Goal: Task Accomplishment & Management: Manage account settings

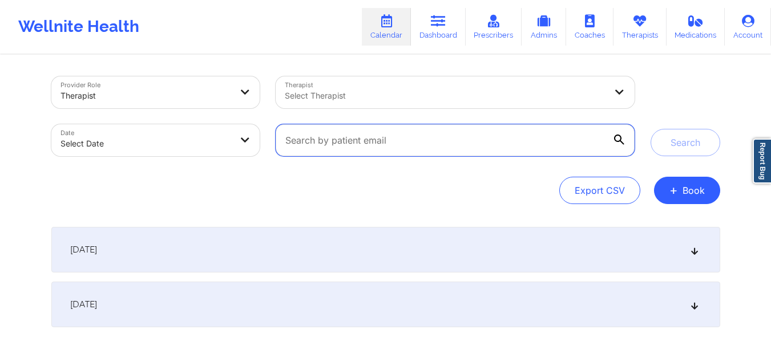
click at [435, 138] on input "text" at bounding box center [455, 140] width 358 height 32
paste input "[EMAIL_ADDRESS][DOMAIN_NAME]"
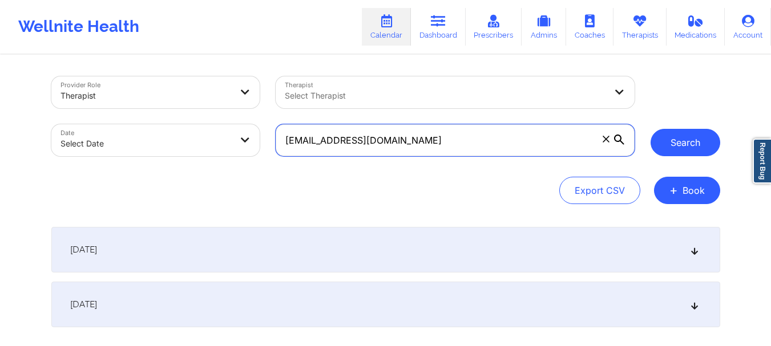
type input "[EMAIL_ADDRESS][DOMAIN_NAME]"
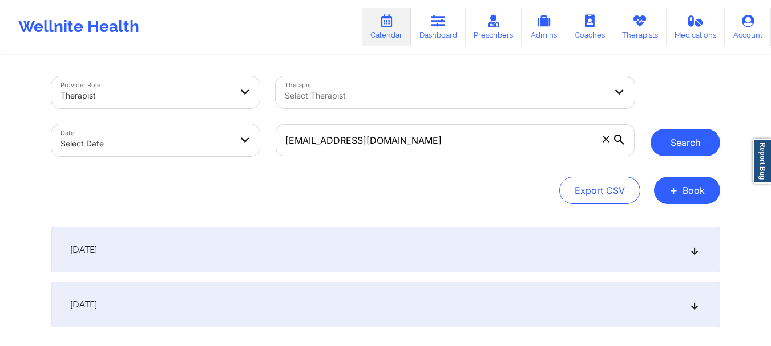
click at [678, 145] on button "Search" at bounding box center [686, 142] width 70 height 27
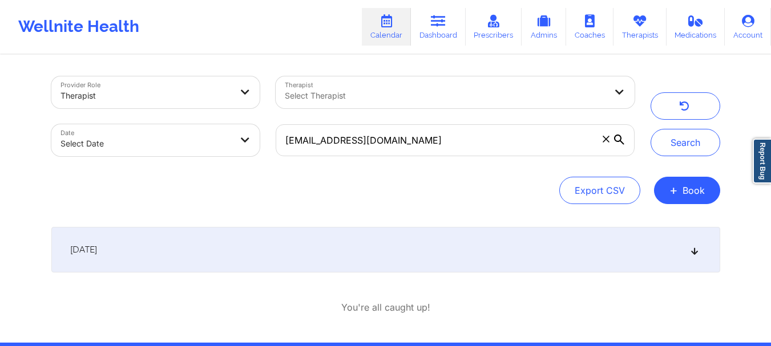
scroll to position [43, 0]
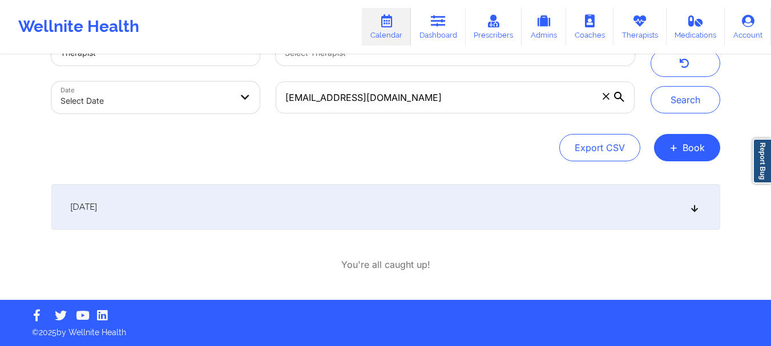
click at [305, 217] on div "[DATE]" at bounding box center [385, 207] width 669 height 46
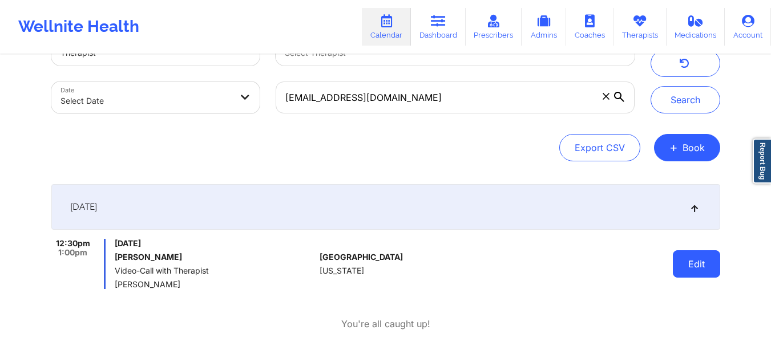
click at [700, 260] on button "Edit" at bounding box center [696, 264] width 47 height 27
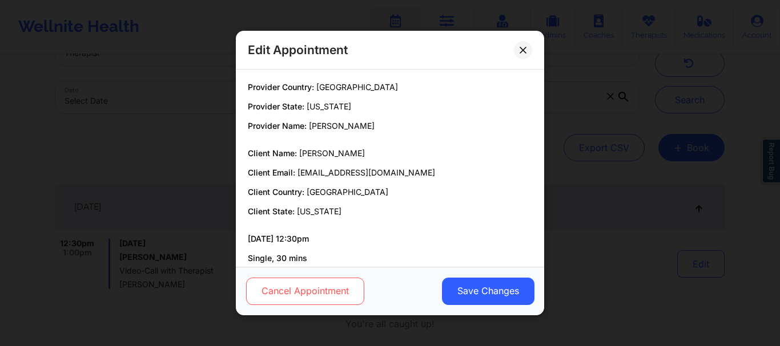
click at [338, 297] on button "Cancel Appointment" at bounding box center [305, 291] width 118 height 27
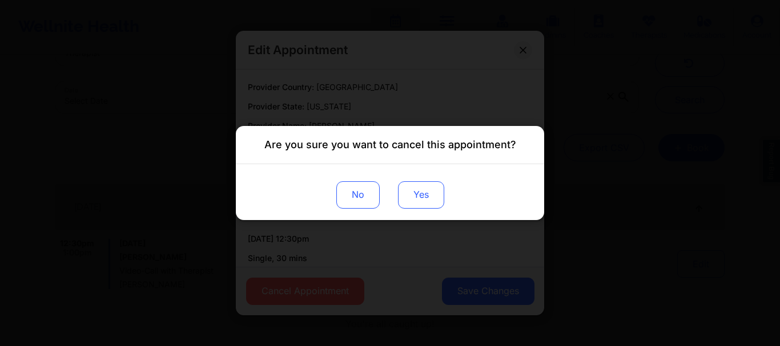
click at [430, 200] on button "Yes" at bounding box center [421, 195] width 46 height 27
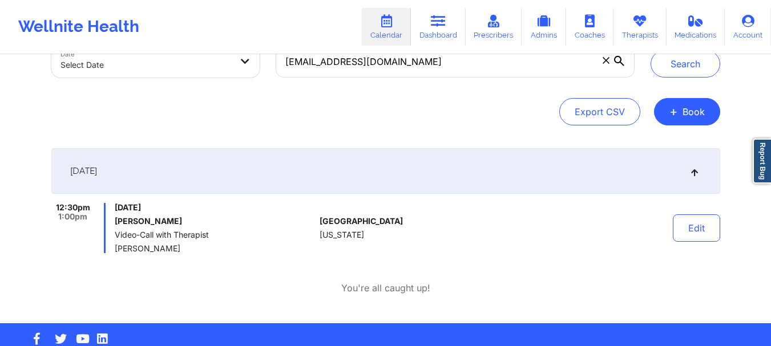
scroll to position [0, 0]
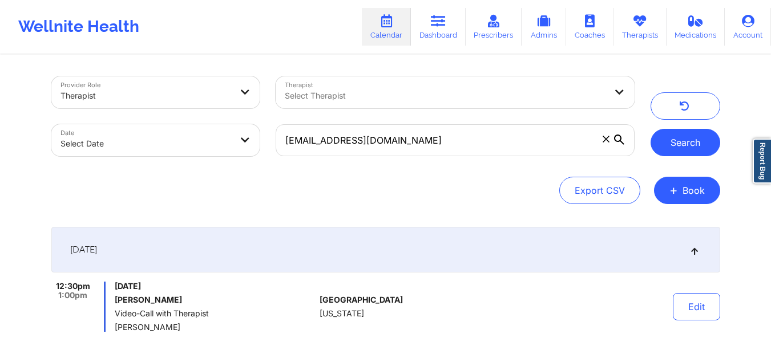
click at [674, 148] on button "Search" at bounding box center [686, 142] width 70 height 27
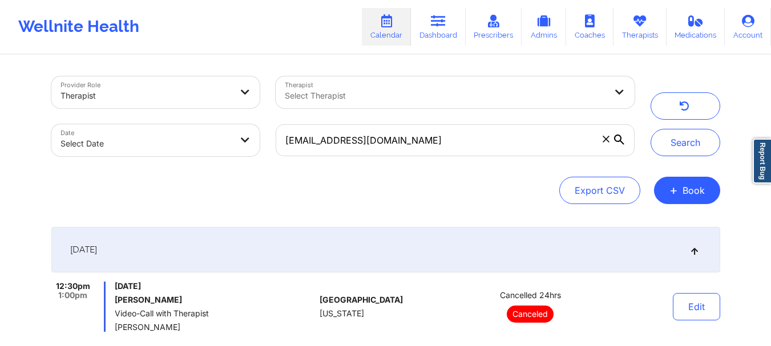
click at [605, 138] on icon at bounding box center [606, 139] width 6 height 6
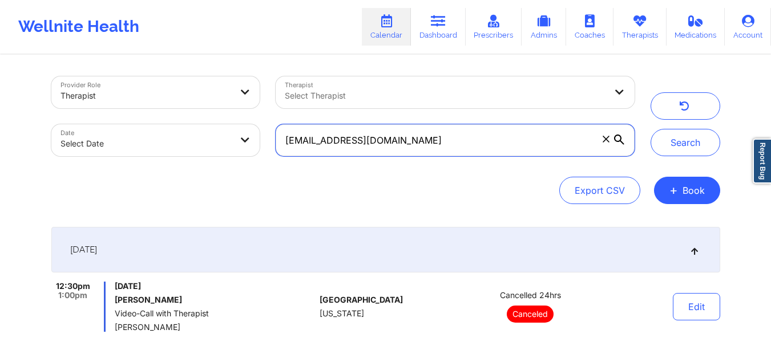
click at [605, 138] on input "[EMAIL_ADDRESS][DOMAIN_NAME]" at bounding box center [455, 140] width 358 height 32
click at [526, 139] on input "text" at bounding box center [455, 140] width 358 height 32
paste input "[EMAIL_ADDRESS][DOMAIN_NAME]"
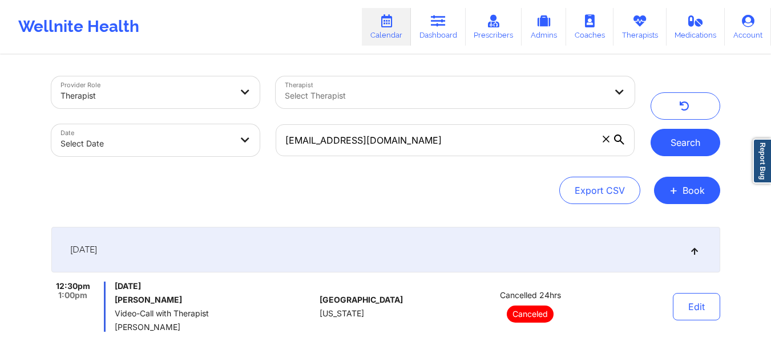
click at [698, 143] on button "Search" at bounding box center [686, 142] width 70 height 27
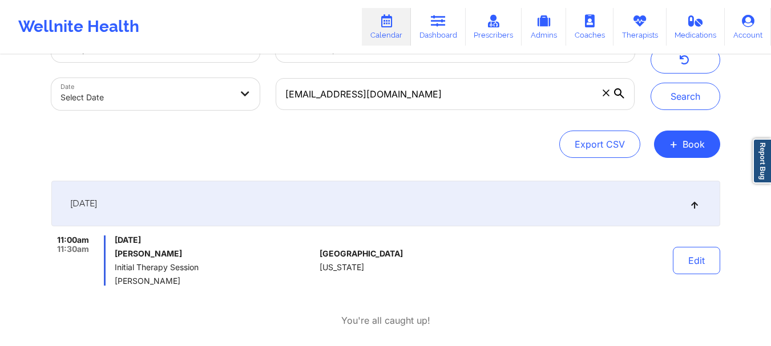
scroll to position [48, 0]
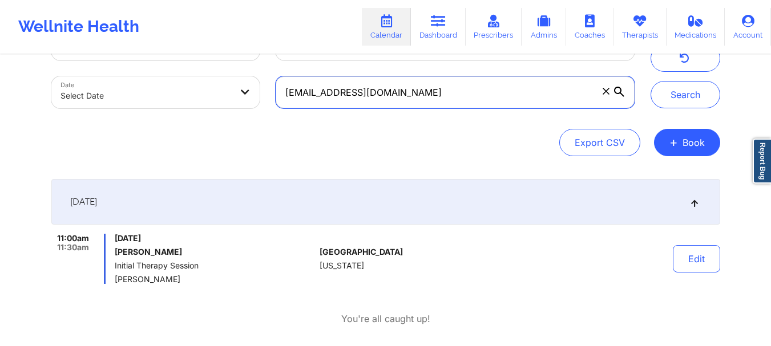
drag, startPoint x: 413, startPoint y: 96, endPoint x: 254, endPoint y: 87, distance: 158.9
click at [254, 87] on div "Provider Role Therapist Therapist Select Therapist Date Select Date [EMAIL_ADDR…" at bounding box center [342, 69] width 599 height 96
paste input "[EMAIL_ADDRESS]"
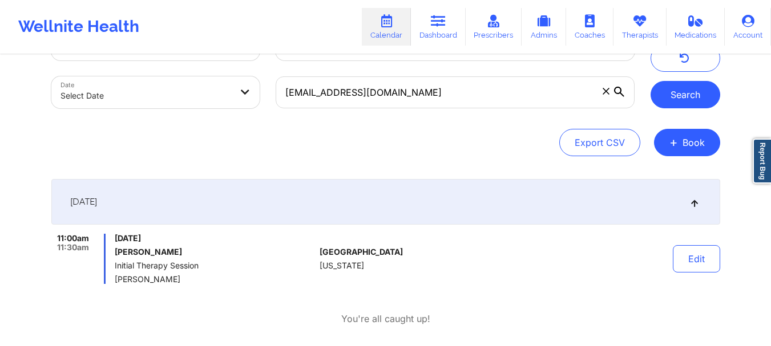
click at [667, 96] on button "Search" at bounding box center [686, 94] width 70 height 27
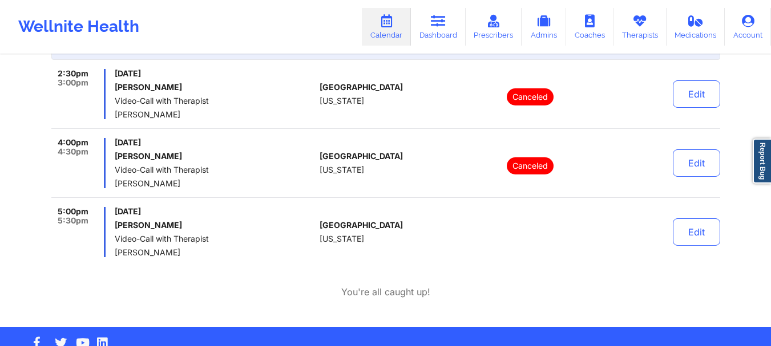
scroll to position [0, 0]
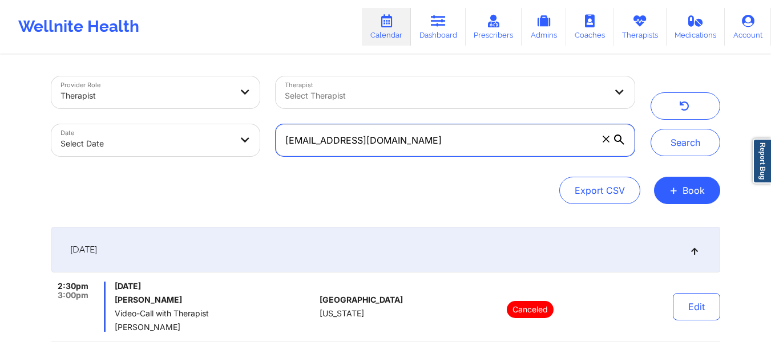
click at [460, 139] on input "[EMAIL_ADDRESS][DOMAIN_NAME]" at bounding box center [455, 140] width 358 height 32
paste input "[EMAIL_ADDRESS][DOMAIN_NAME]"
type input "[EMAIL_ADDRESS][DOMAIN_NAME]"
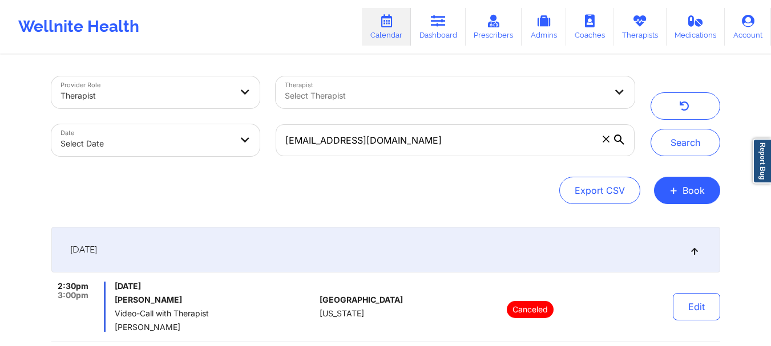
click at [623, 145] on div at bounding box center [619, 140] width 11 height 11
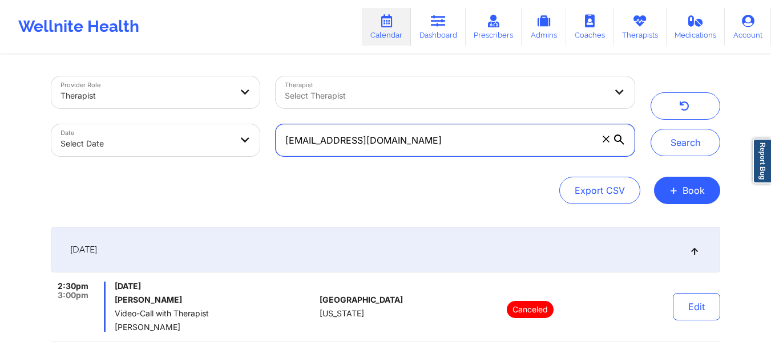
click at [623, 145] on input "[EMAIL_ADDRESS][DOMAIN_NAME]" at bounding box center [455, 140] width 358 height 32
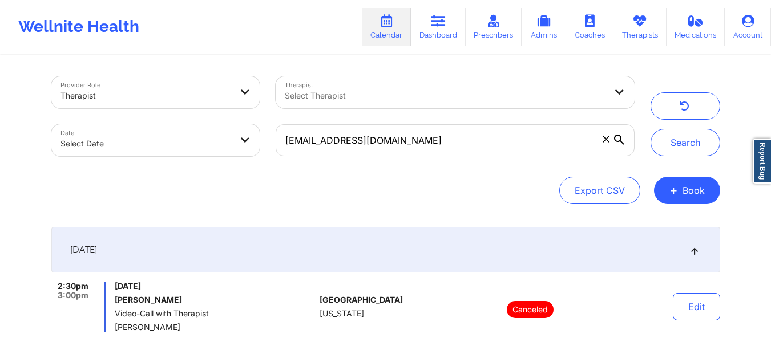
click at [622, 140] on icon at bounding box center [619, 140] width 10 height 10
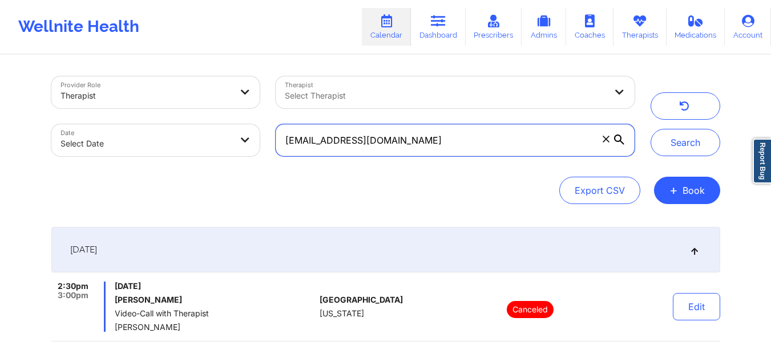
click at [622, 140] on input "[EMAIL_ADDRESS][DOMAIN_NAME]" at bounding box center [455, 140] width 358 height 32
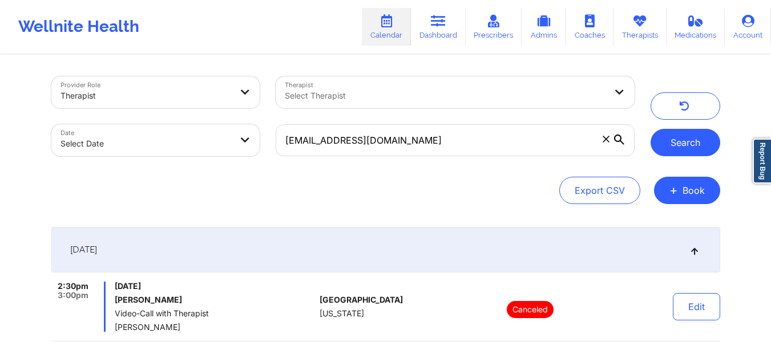
click at [696, 146] on button "Search" at bounding box center [686, 142] width 70 height 27
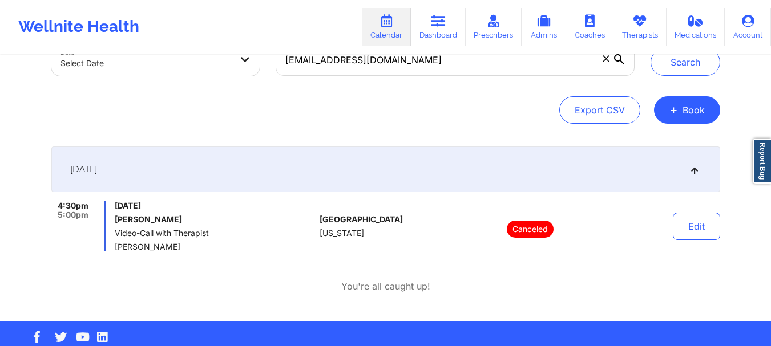
scroll to position [81, 0]
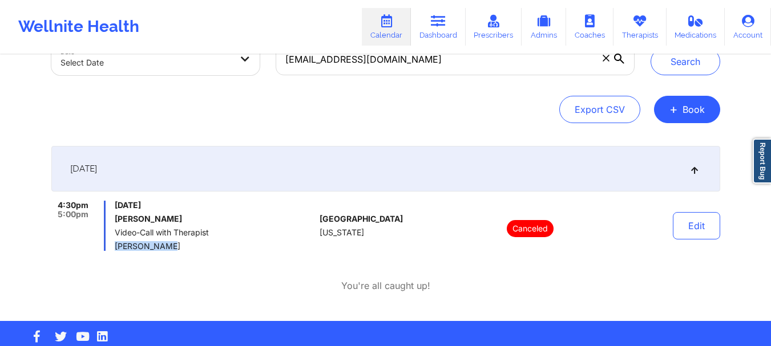
drag, startPoint x: 173, startPoint y: 247, endPoint x: 113, endPoint y: 249, distance: 60.0
click at [113, 249] on div "4:30pm 5:00pm [DATE] [PERSON_NAME] Video-Call with Therapist [PERSON_NAME]" at bounding box center [183, 226] width 264 height 50
copy span "[PERSON_NAME]"
click at [170, 203] on span "[DATE]" at bounding box center [215, 205] width 200 height 9
click at [175, 208] on span "[DATE]" at bounding box center [215, 205] width 200 height 9
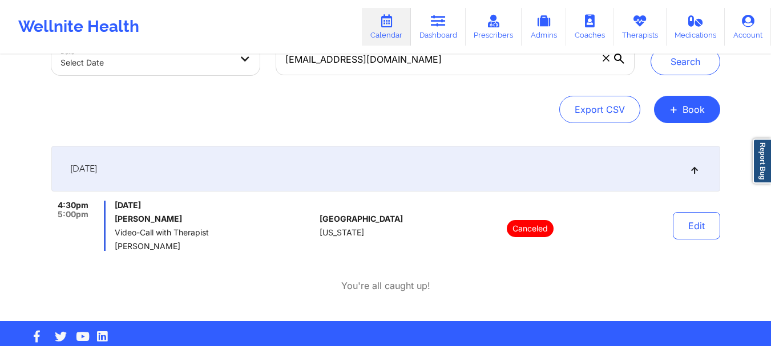
click at [160, 224] on div "[DATE] [PERSON_NAME] Video-Call with Therapist [PERSON_NAME]" at bounding box center [215, 226] width 200 height 50
click at [360, 224] on div "[GEOGRAPHIC_DATA] [US_STATE]" at bounding box center [383, 226] width 127 height 50
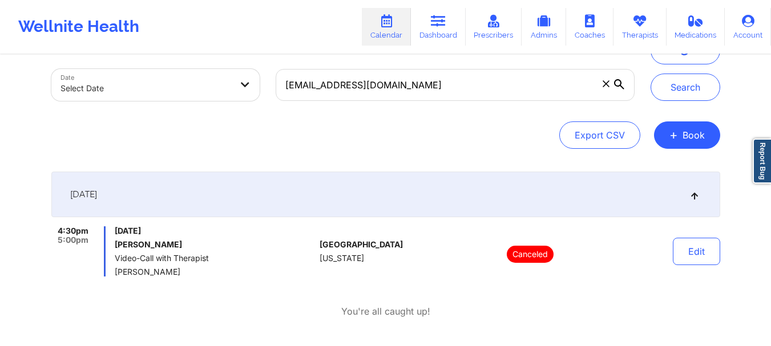
scroll to position [0, 0]
